Goal: Transaction & Acquisition: Purchase product/service

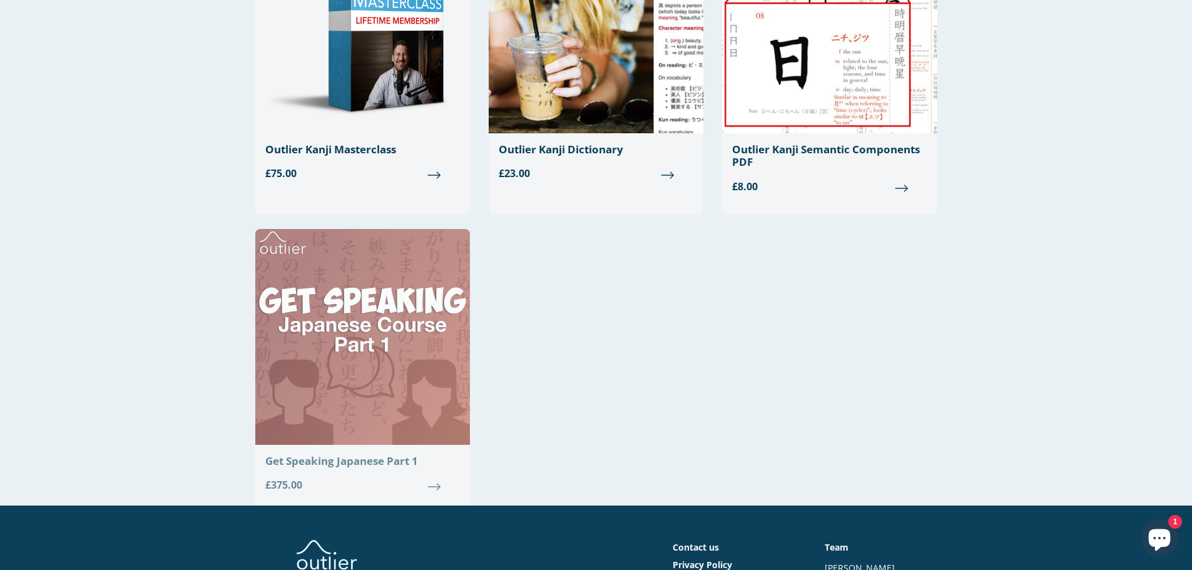
scroll to position [176, 0]
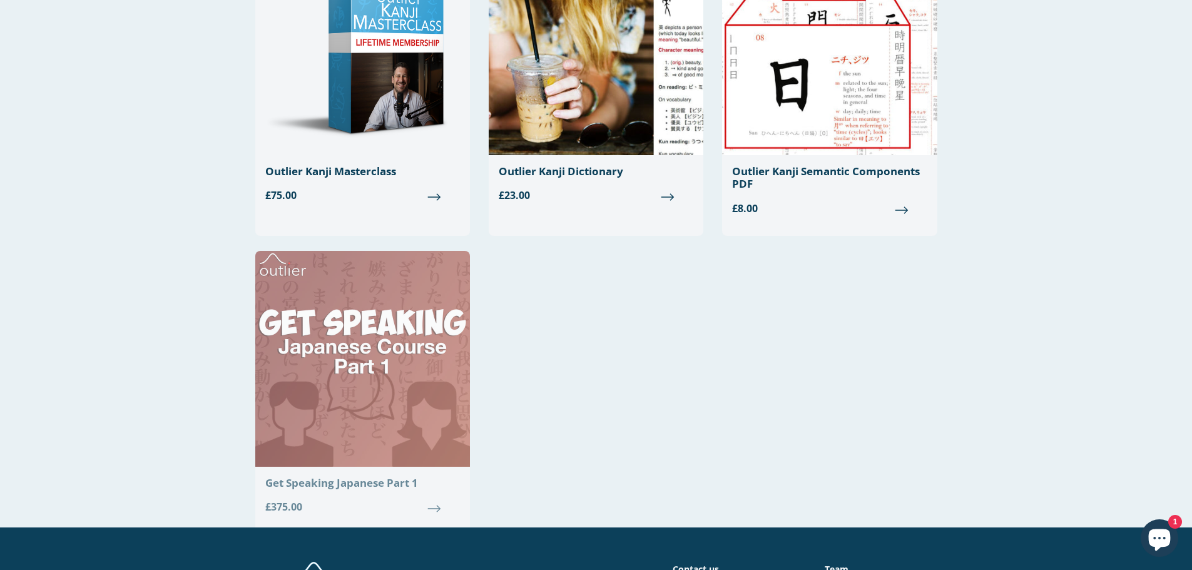
click at [325, 481] on div "Get Speaking Japanese Part 1" at bounding box center [362, 483] width 195 height 13
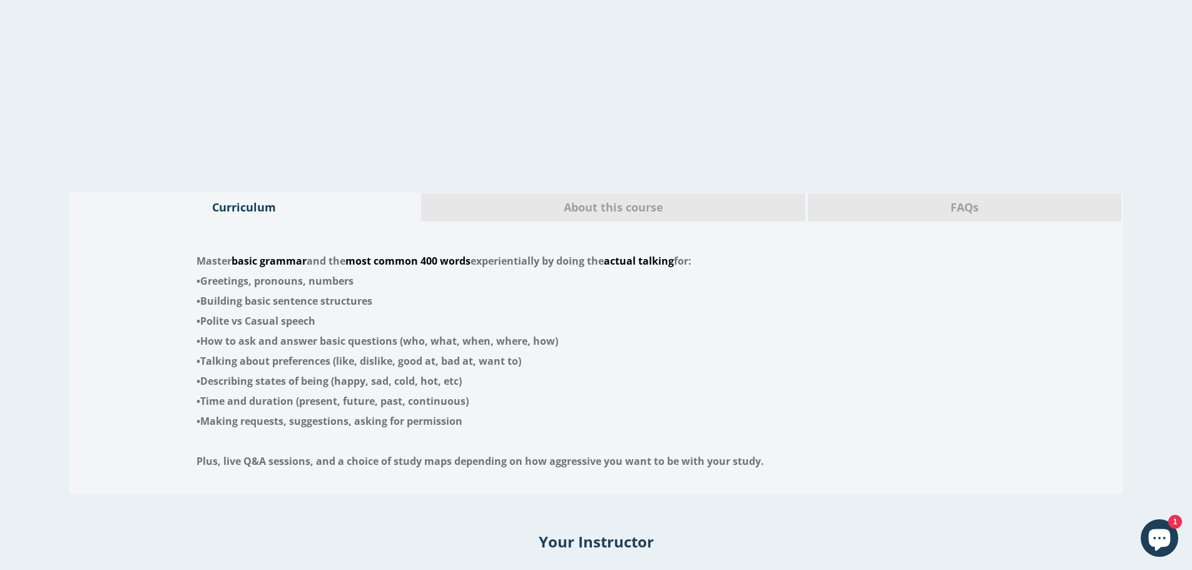
scroll to position [2378, 0]
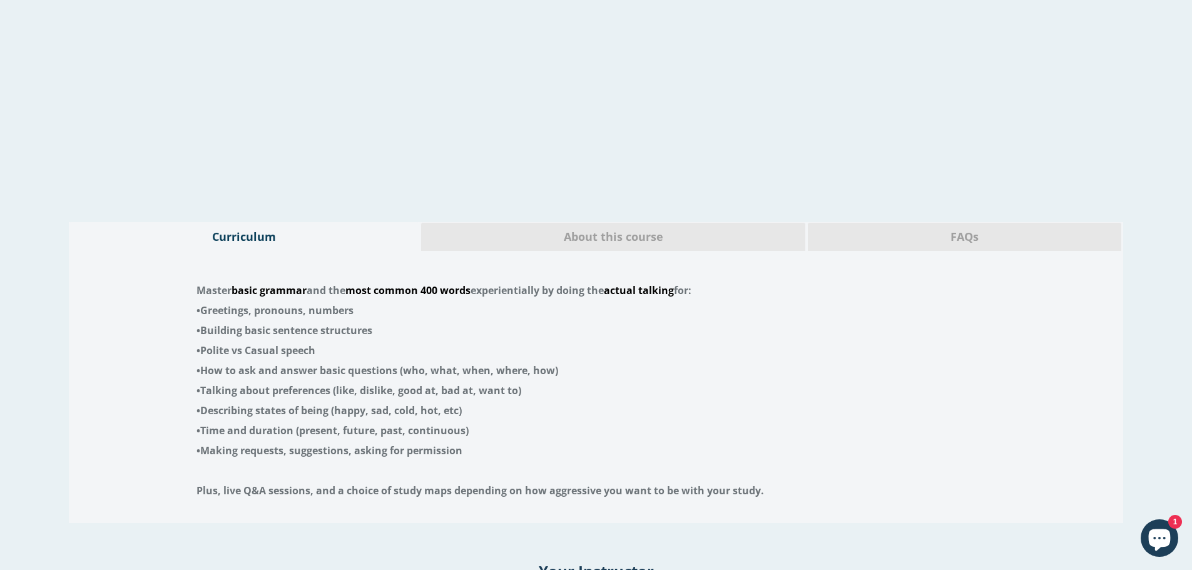
click at [659, 231] on span "About this course" at bounding box center [613, 237] width 366 height 16
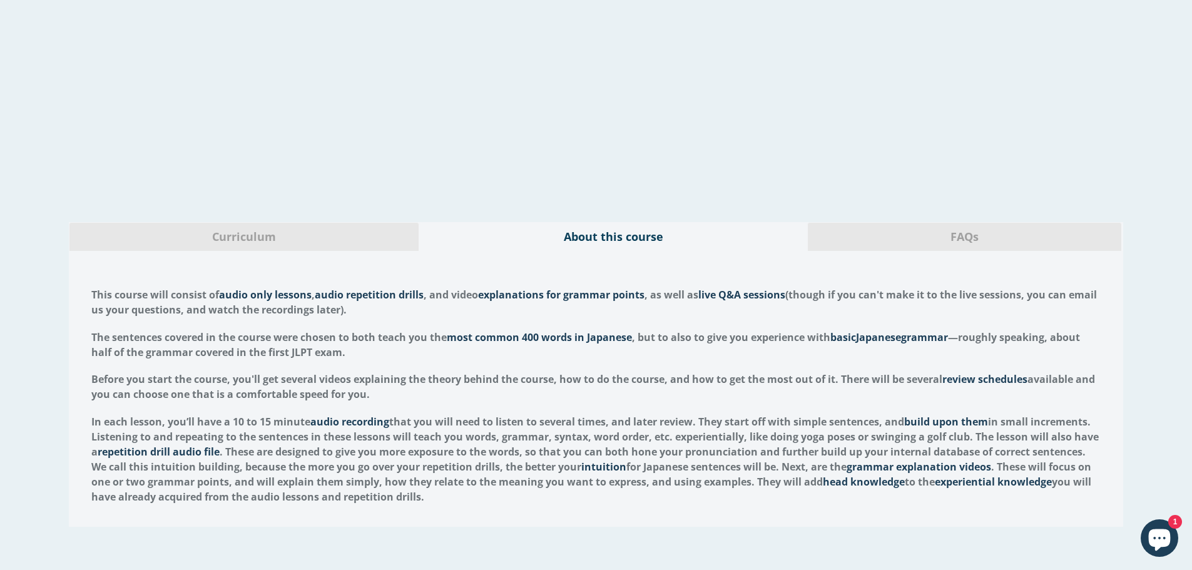
click at [937, 239] on span "FAQs" at bounding box center [964, 237] width 295 height 16
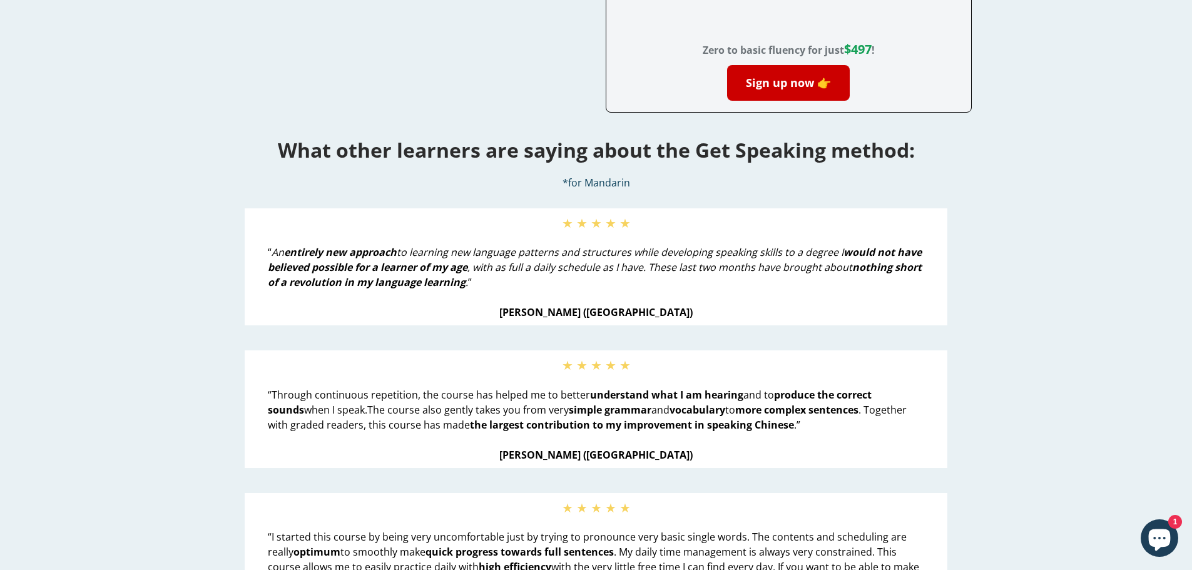
scroll to position [0, 0]
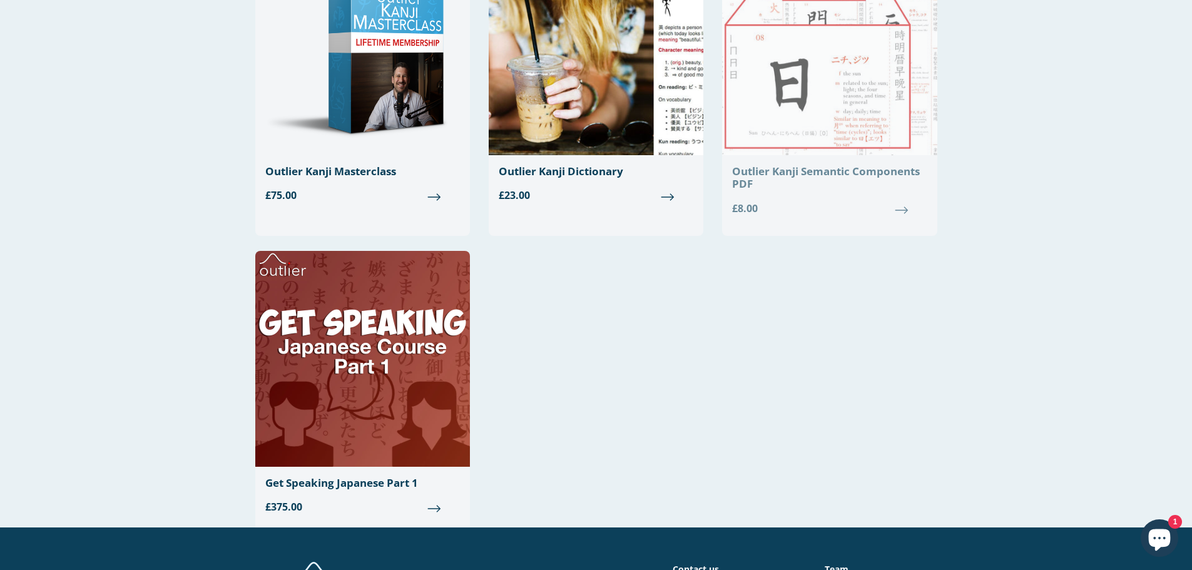
click at [746, 174] on div "Outlier Kanji Semantic Components PDF" at bounding box center [829, 178] width 195 height 26
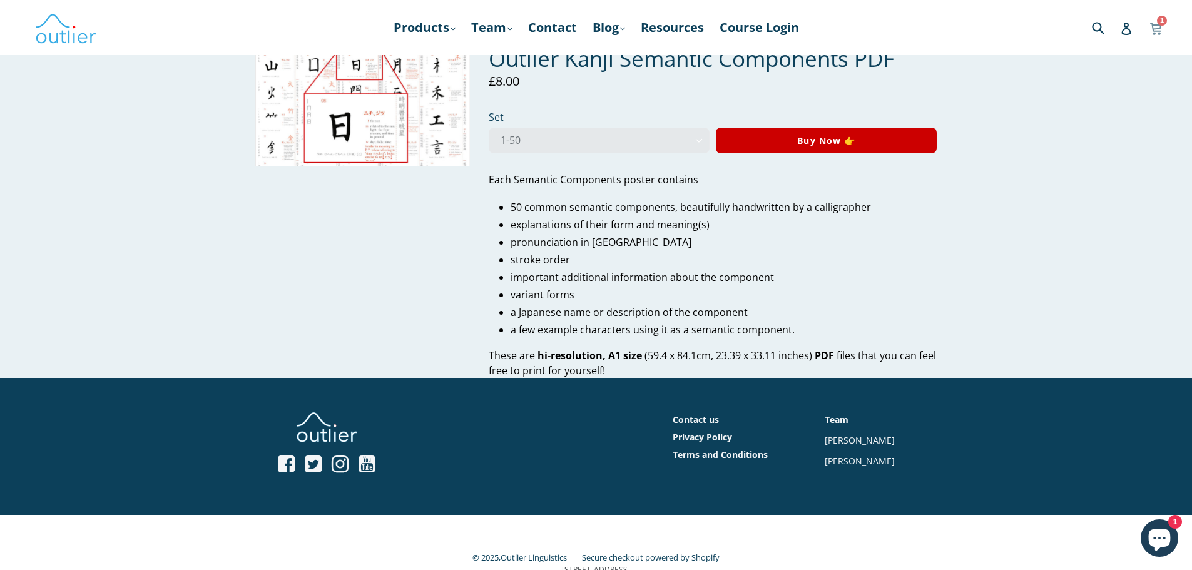
click at [1161, 29] on icon at bounding box center [1155, 27] width 13 height 19
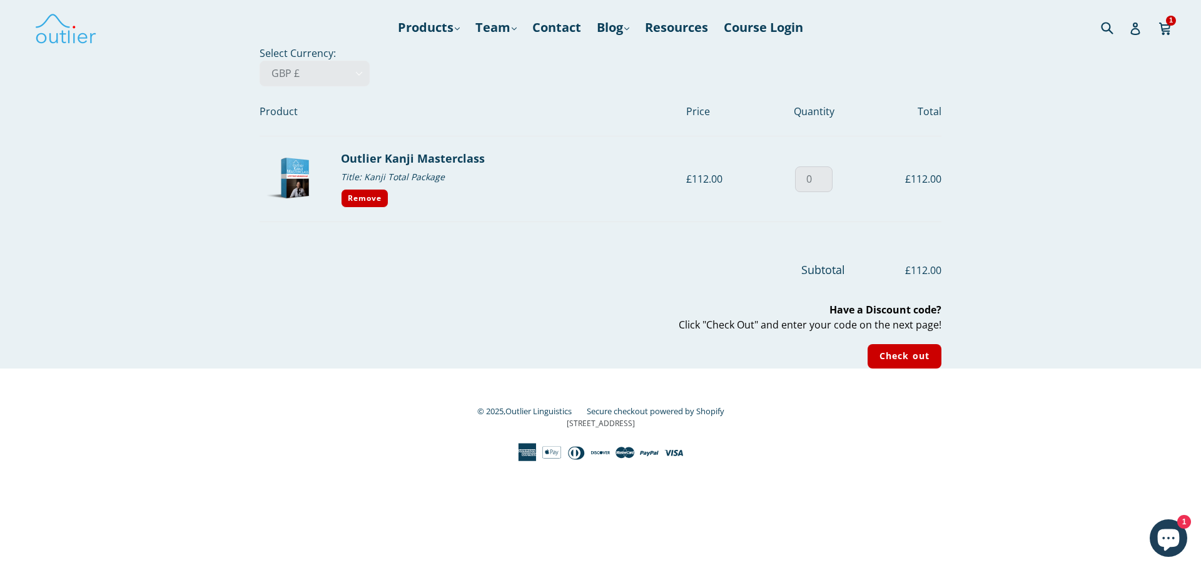
type input "0"
click at [822, 181] on input "0" at bounding box center [814, 179] width 38 height 26
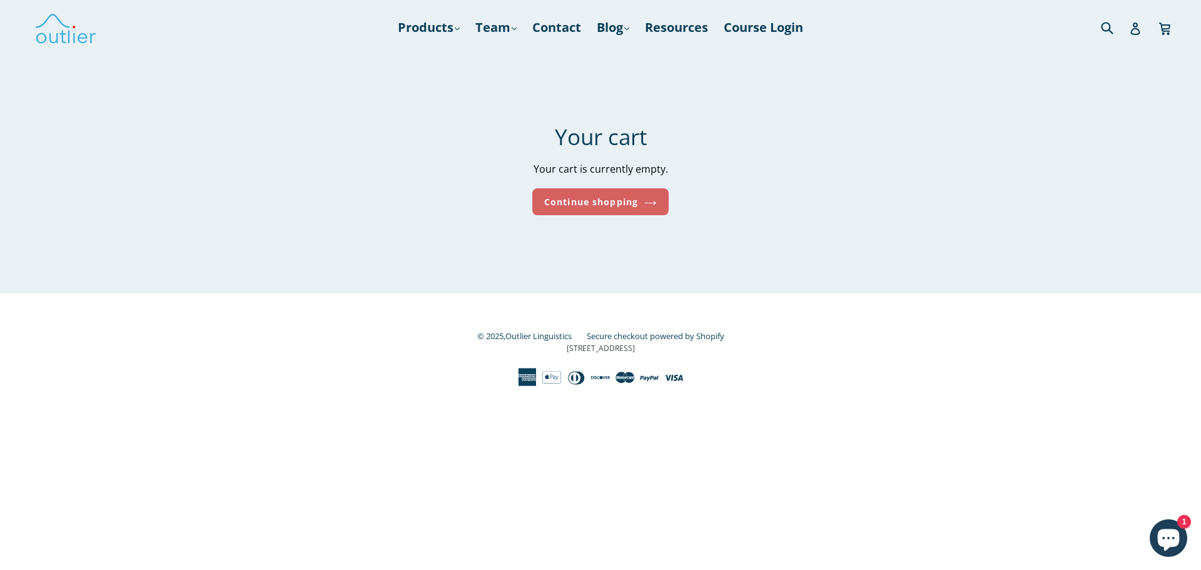
click at [595, 196] on link "Continue shopping" at bounding box center [600, 201] width 136 height 27
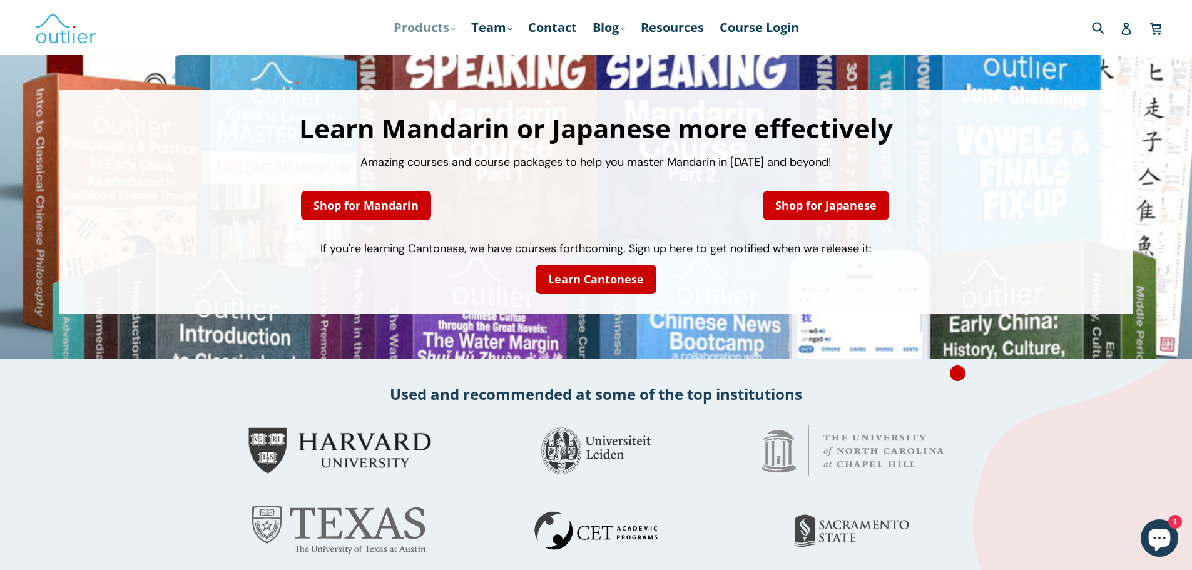
click at [420, 28] on link "Products .cls-1{fill:#231f20} expand" at bounding box center [424, 27] width 74 height 23
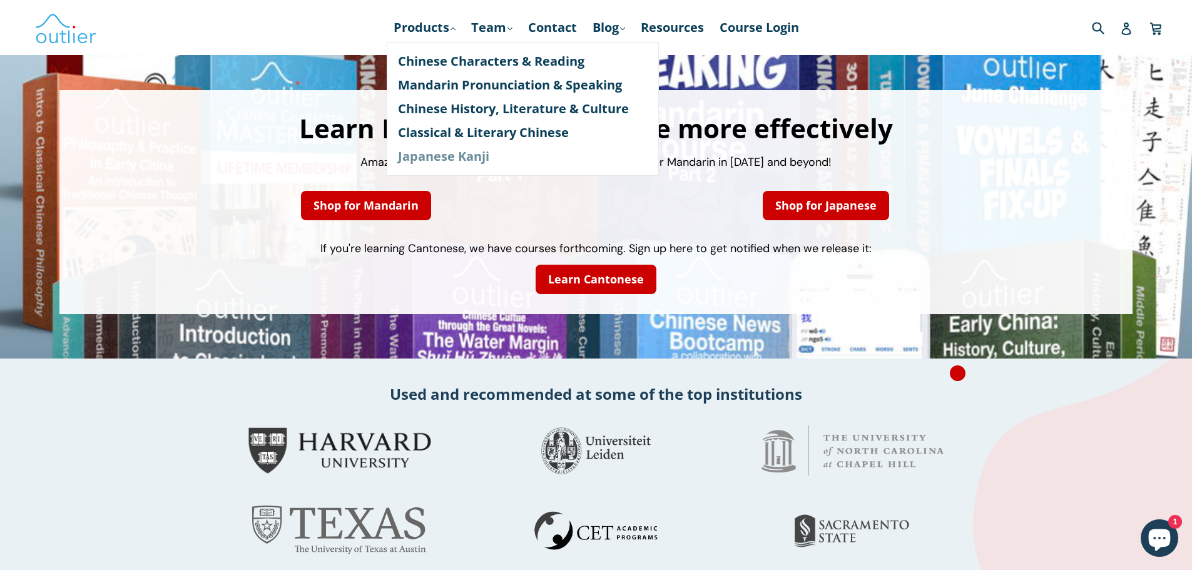
click at [432, 152] on link "Japanese Kanji" at bounding box center [523, 157] width 250 height 24
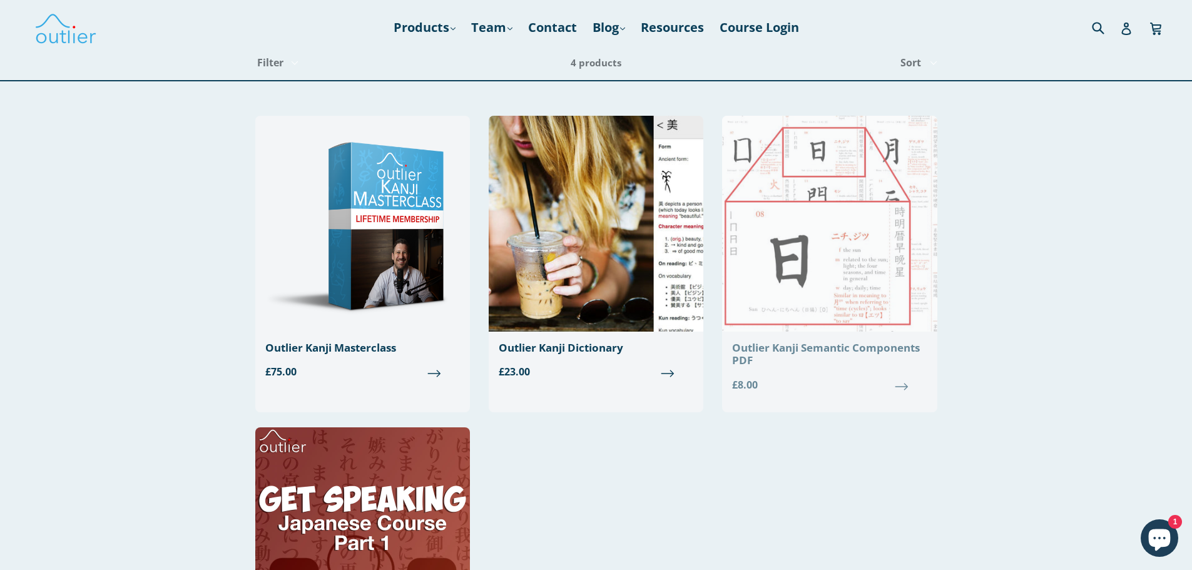
click at [797, 352] on div "Outlier Kanji Semantic Components PDF" at bounding box center [829, 355] width 195 height 26
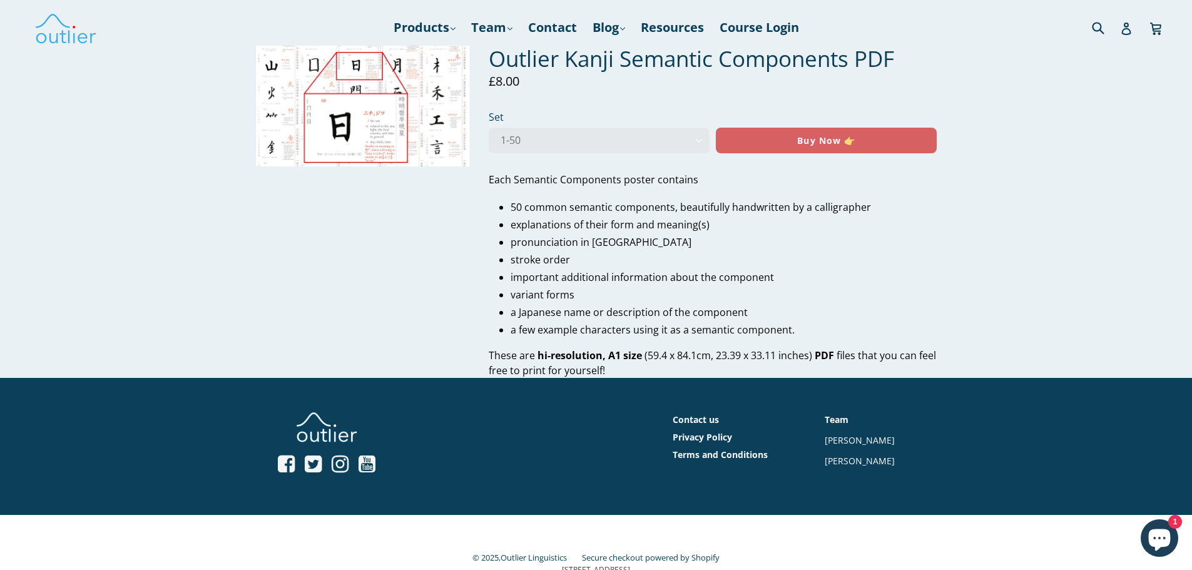
click at [807, 131] on button "Buy Now 👉" at bounding box center [826, 141] width 221 height 26
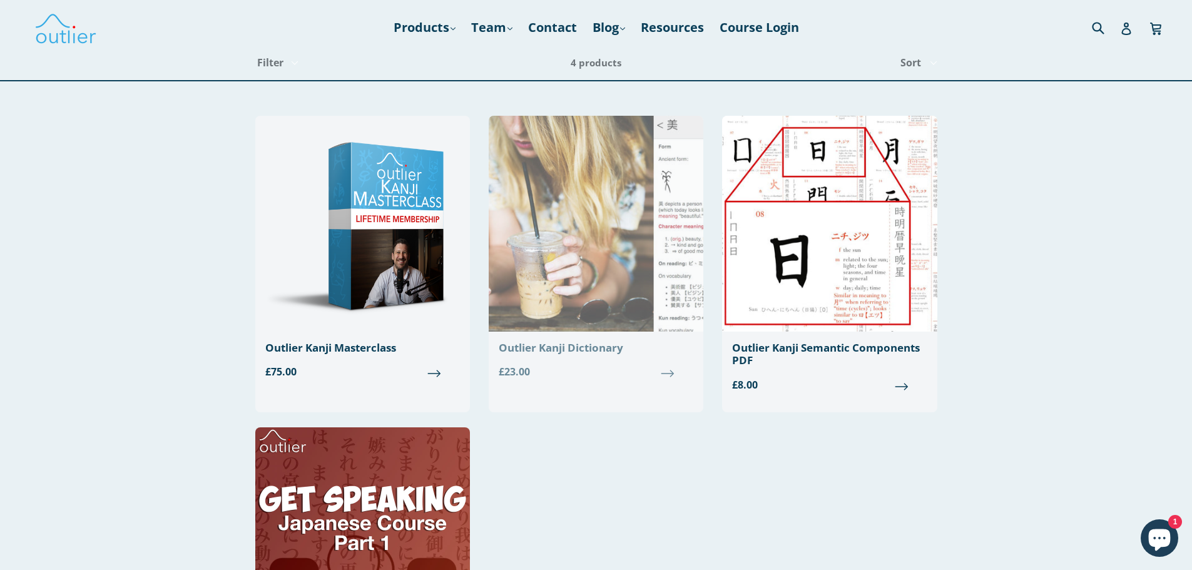
click at [557, 349] on div "Outlier Kanji Dictionary" at bounding box center [596, 348] width 195 height 13
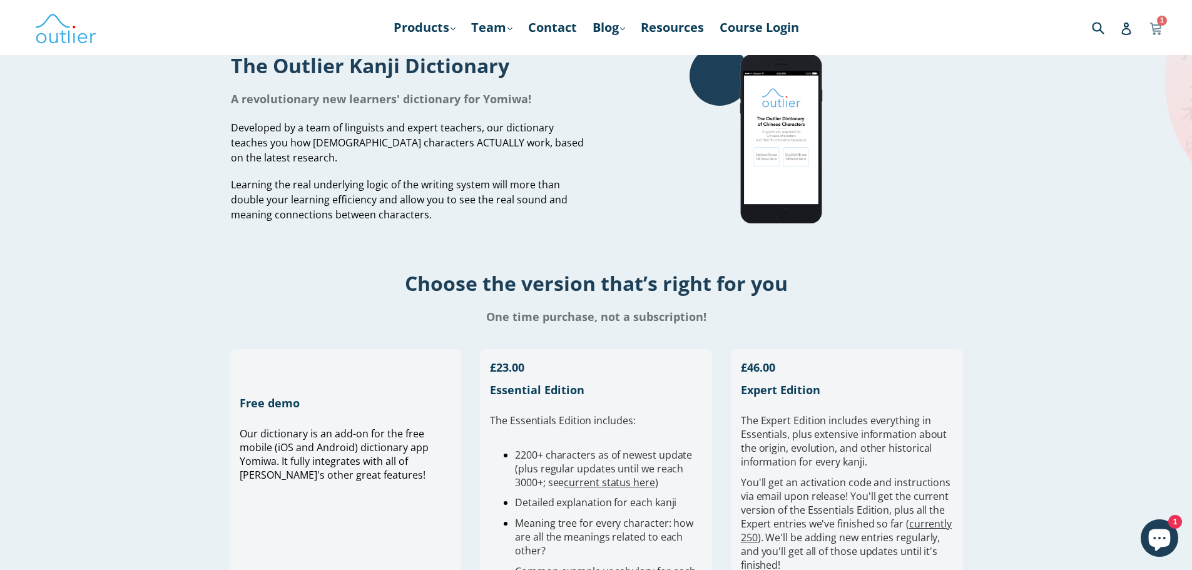
click at [1149, 28] on icon at bounding box center [1155, 27] width 13 height 19
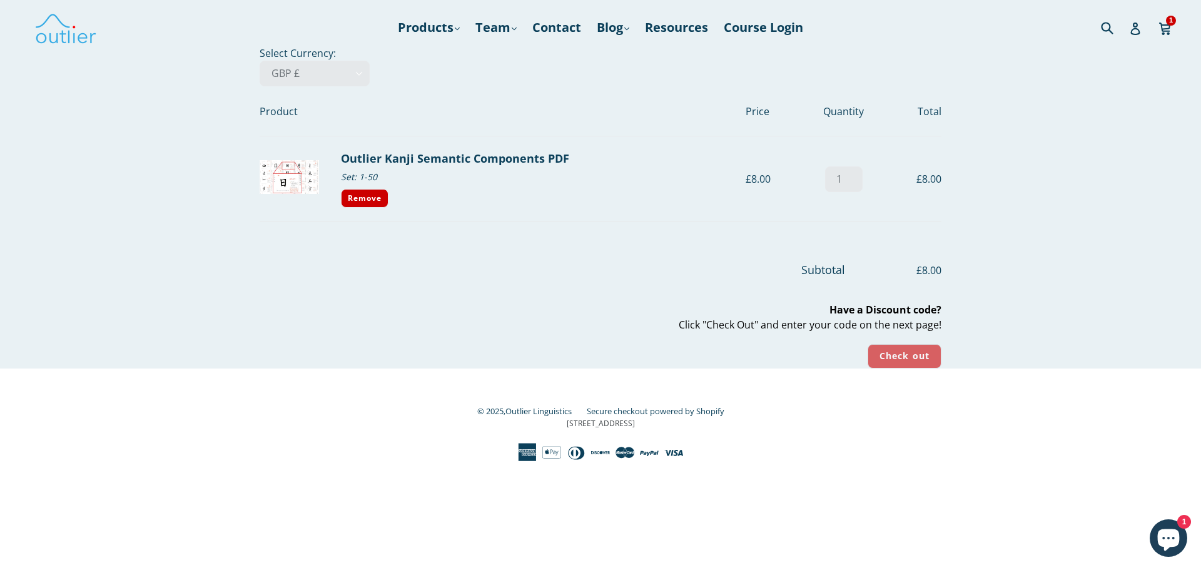
click at [895, 354] on input "Check out" at bounding box center [905, 356] width 74 height 24
